Goal: Use online tool/utility: Utilize a website feature to perform a specific function

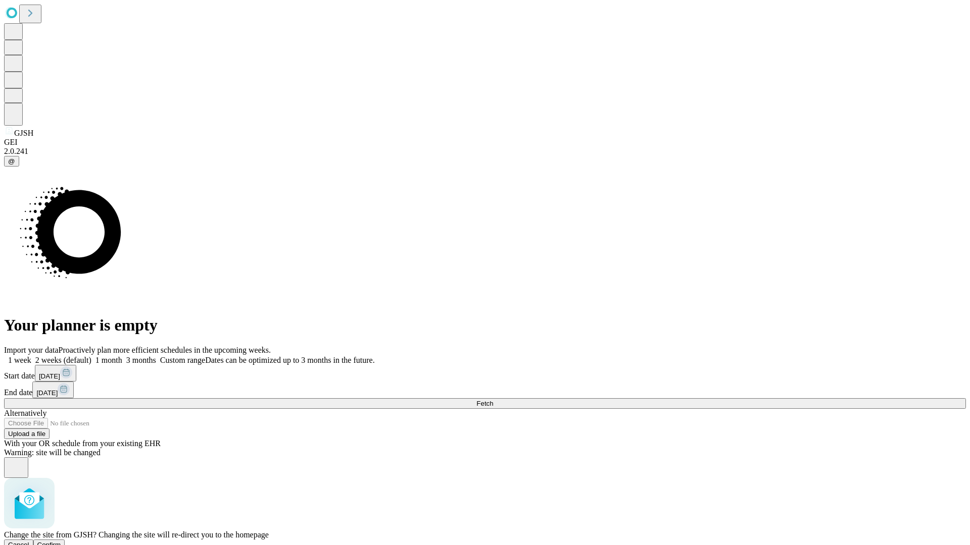
click at [61, 541] on span "Confirm" at bounding box center [49, 545] width 24 height 8
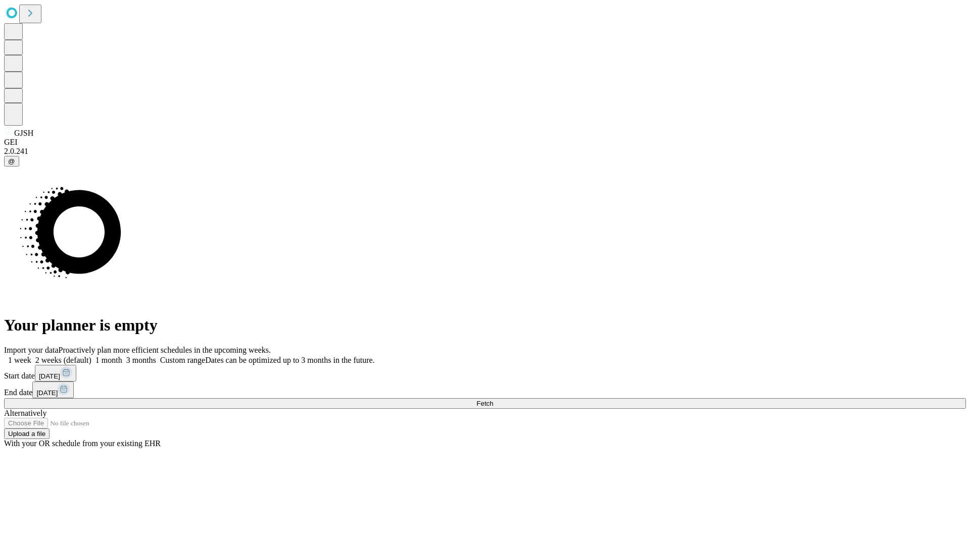
click at [91, 356] on label "2 weeks (default)" at bounding box center [61, 360] width 60 height 9
click at [493, 400] on span "Fetch" at bounding box center [484, 404] width 17 height 8
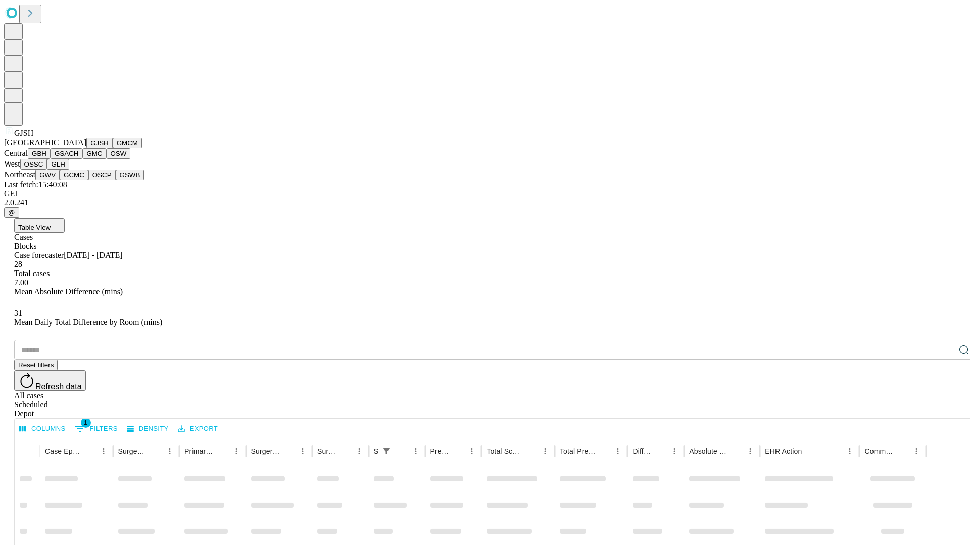
click at [113, 148] on button "GMCM" at bounding box center [127, 143] width 29 height 11
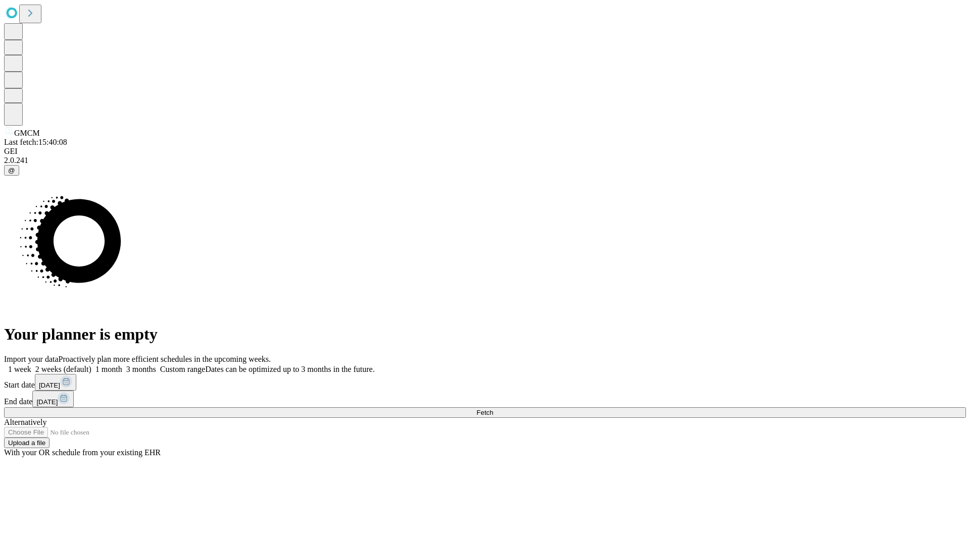
click at [91, 365] on label "2 weeks (default)" at bounding box center [61, 369] width 60 height 9
click at [493, 409] on span "Fetch" at bounding box center [484, 413] width 17 height 8
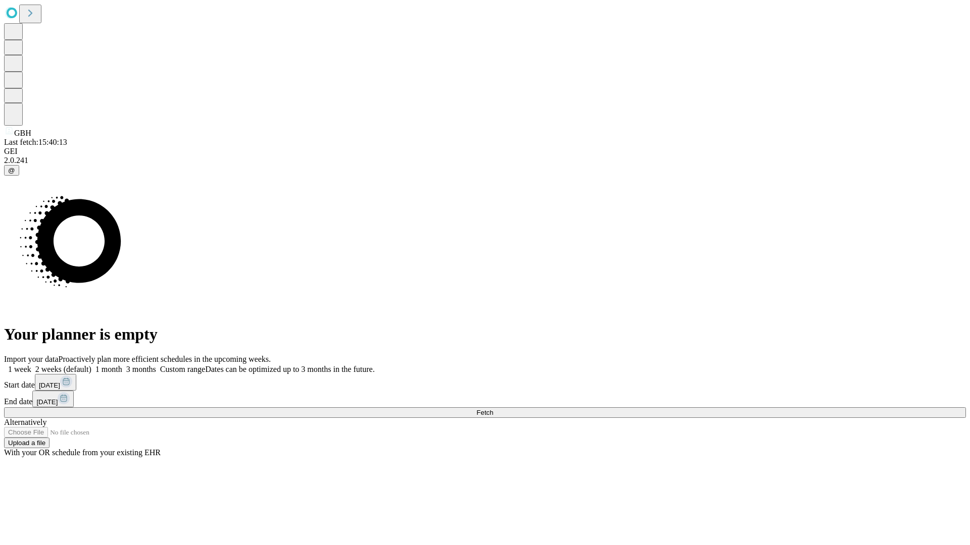
click at [91, 365] on label "2 weeks (default)" at bounding box center [61, 369] width 60 height 9
click at [493, 409] on span "Fetch" at bounding box center [484, 413] width 17 height 8
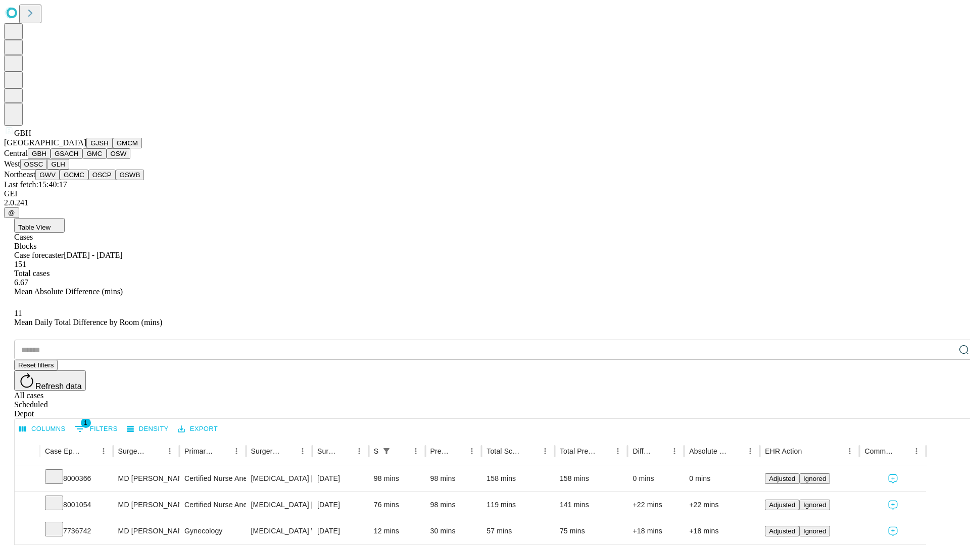
click at [78, 159] on button "GSACH" at bounding box center [67, 153] width 32 height 11
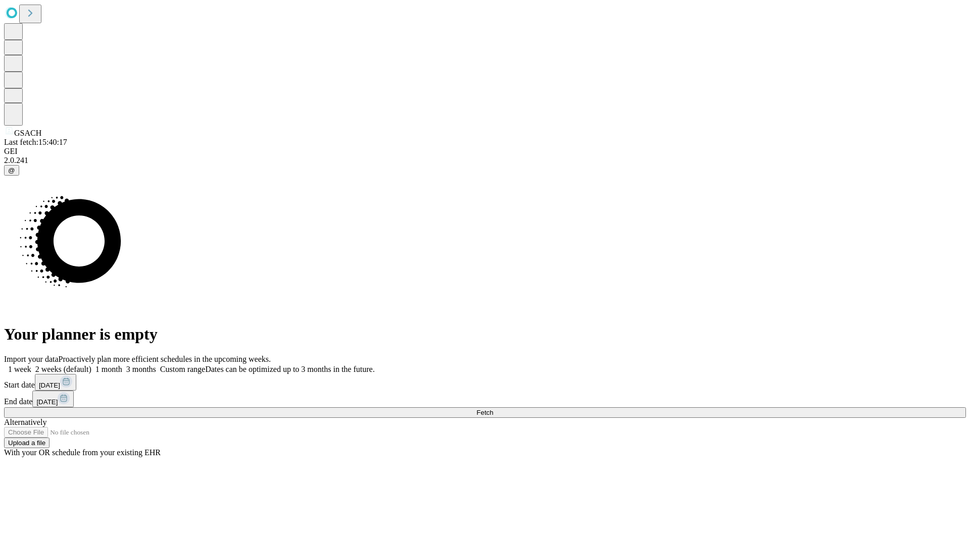
click at [91, 365] on label "2 weeks (default)" at bounding box center [61, 369] width 60 height 9
click at [493, 409] on span "Fetch" at bounding box center [484, 413] width 17 height 8
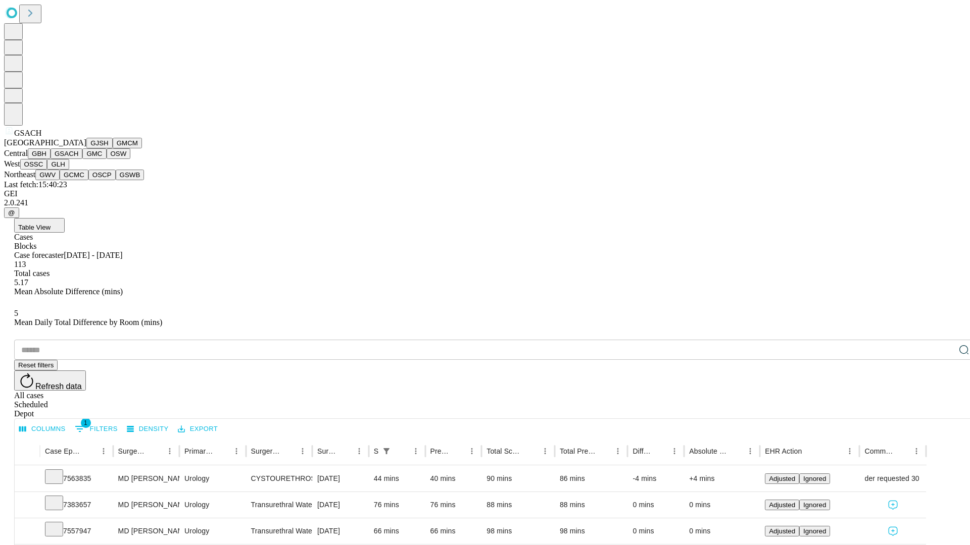
click at [82, 159] on button "GMC" at bounding box center [94, 153] width 24 height 11
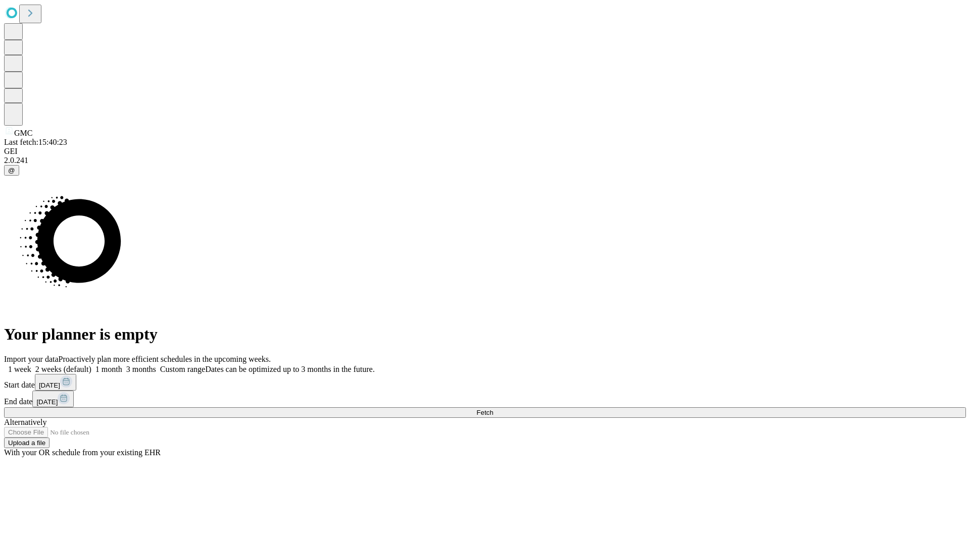
click at [493, 409] on span "Fetch" at bounding box center [484, 413] width 17 height 8
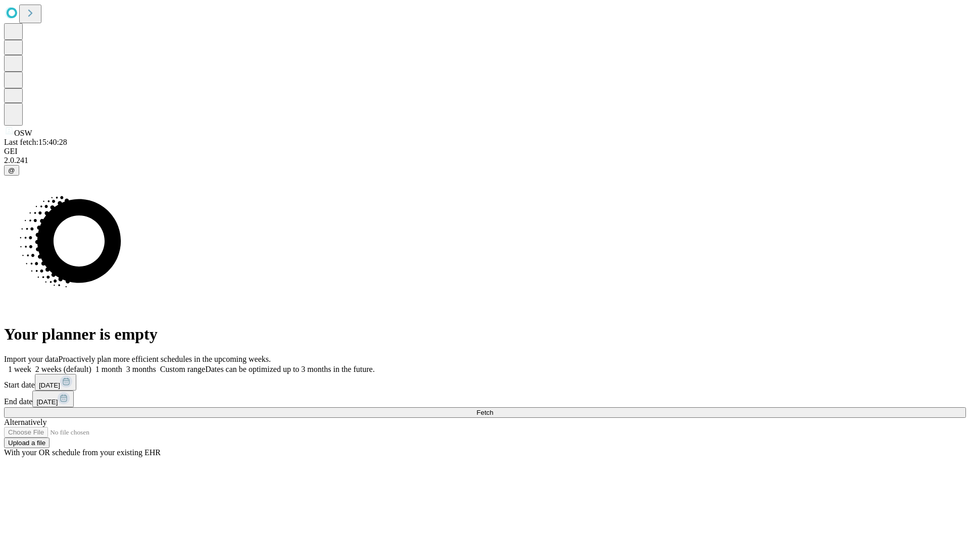
click at [493, 409] on span "Fetch" at bounding box center [484, 413] width 17 height 8
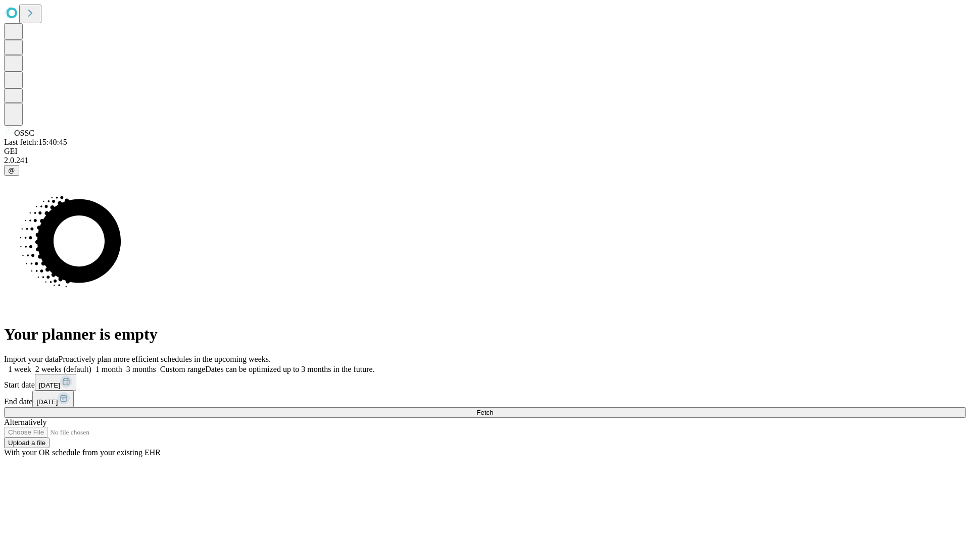
click at [91, 365] on label "2 weeks (default)" at bounding box center [61, 369] width 60 height 9
click at [493, 409] on span "Fetch" at bounding box center [484, 413] width 17 height 8
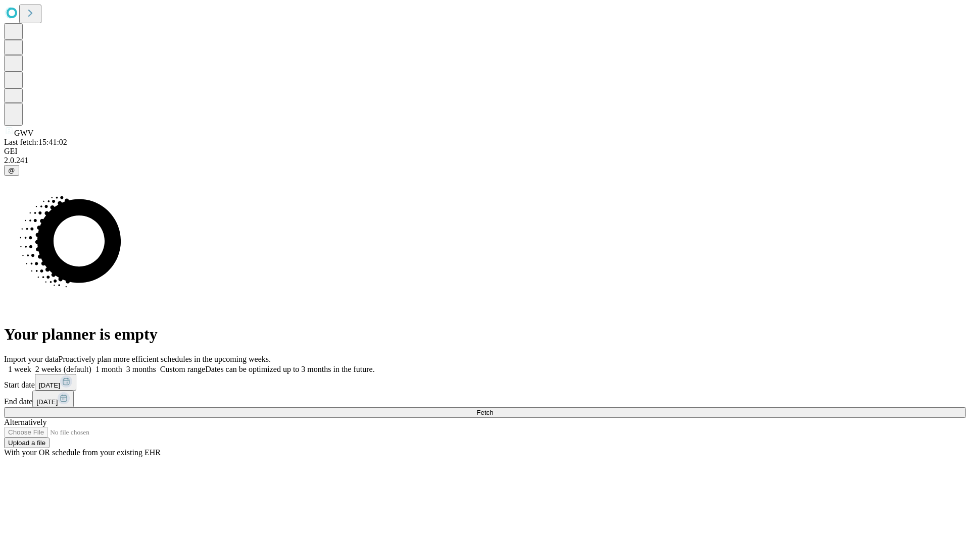
click at [91, 365] on label "2 weeks (default)" at bounding box center [61, 369] width 60 height 9
click at [493, 409] on span "Fetch" at bounding box center [484, 413] width 17 height 8
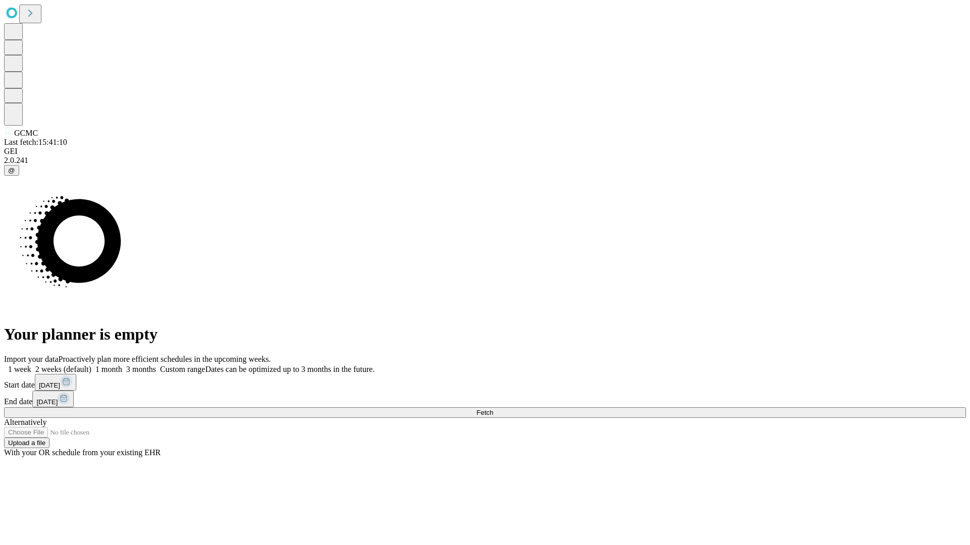
click at [91, 365] on label "2 weeks (default)" at bounding box center [61, 369] width 60 height 9
click at [493, 409] on span "Fetch" at bounding box center [484, 413] width 17 height 8
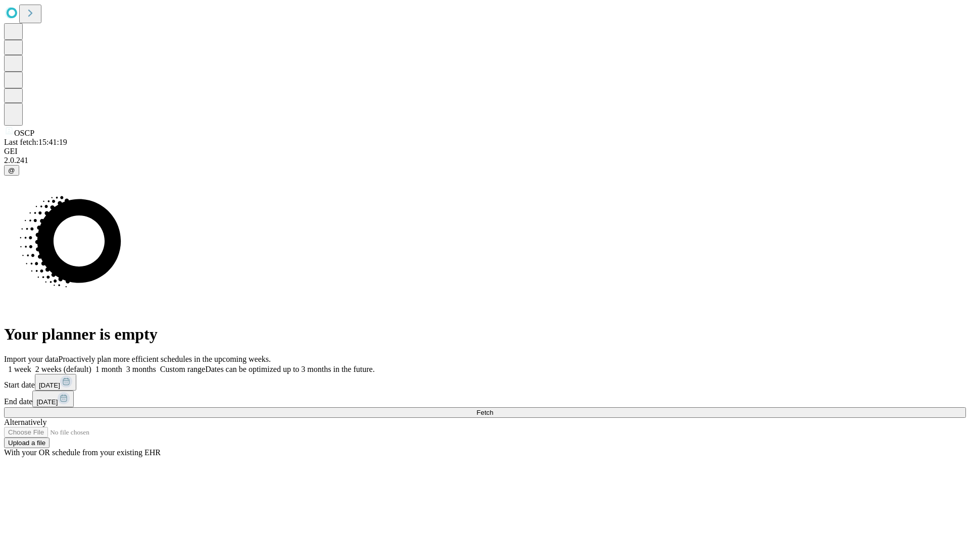
click at [91, 365] on label "2 weeks (default)" at bounding box center [61, 369] width 60 height 9
click at [493, 409] on span "Fetch" at bounding box center [484, 413] width 17 height 8
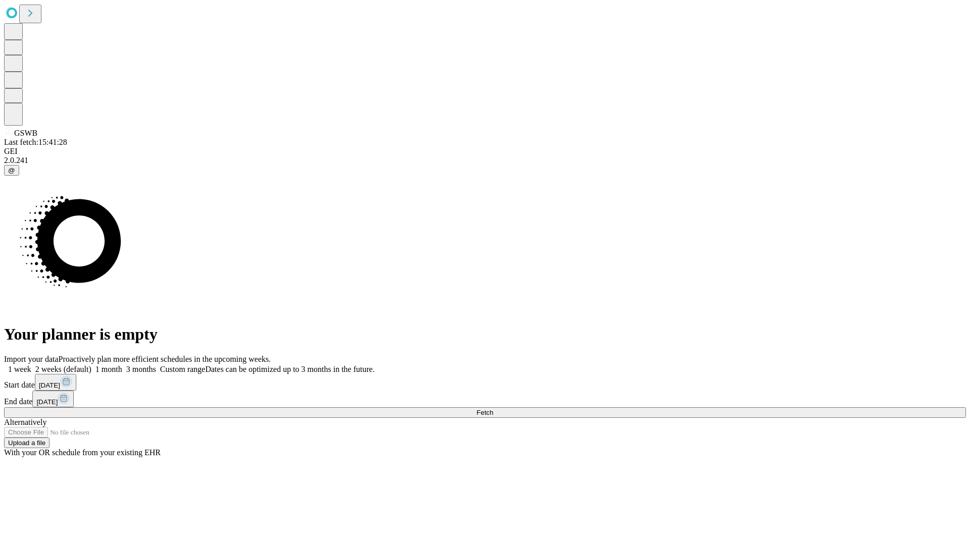
click at [91, 365] on label "2 weeks (default)" at bounding box center [61, 369] width 60 height 9
click at [493, 409] on span "Fetch" at bounding box center [484, 413] width 17 height 8
